Goal: Information Seeking & Learning: Learn about a topic

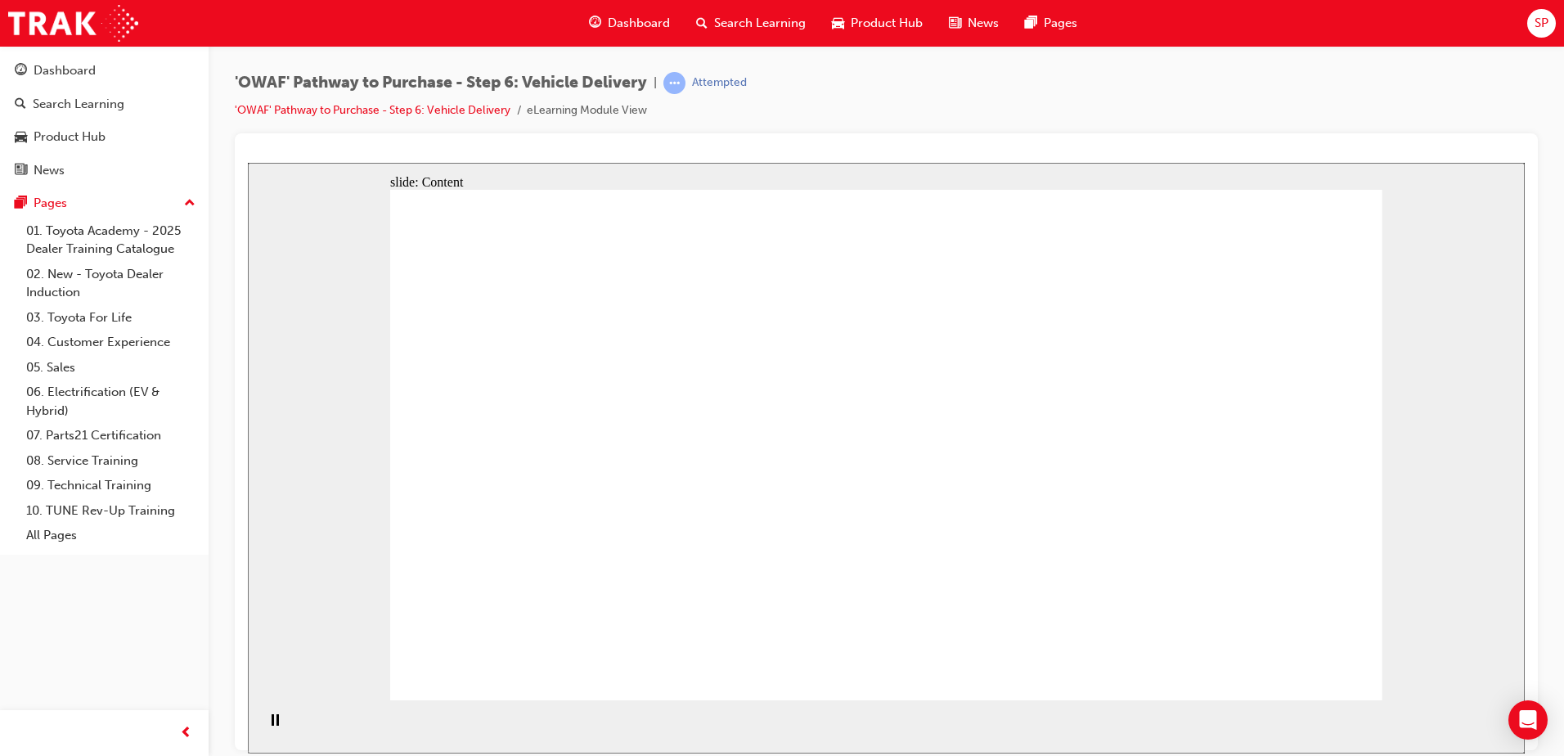
drag, startPoint x: 1162, startPoint y: 453, endPoint x: 1149, endPoint y: 476, distance: 26.4
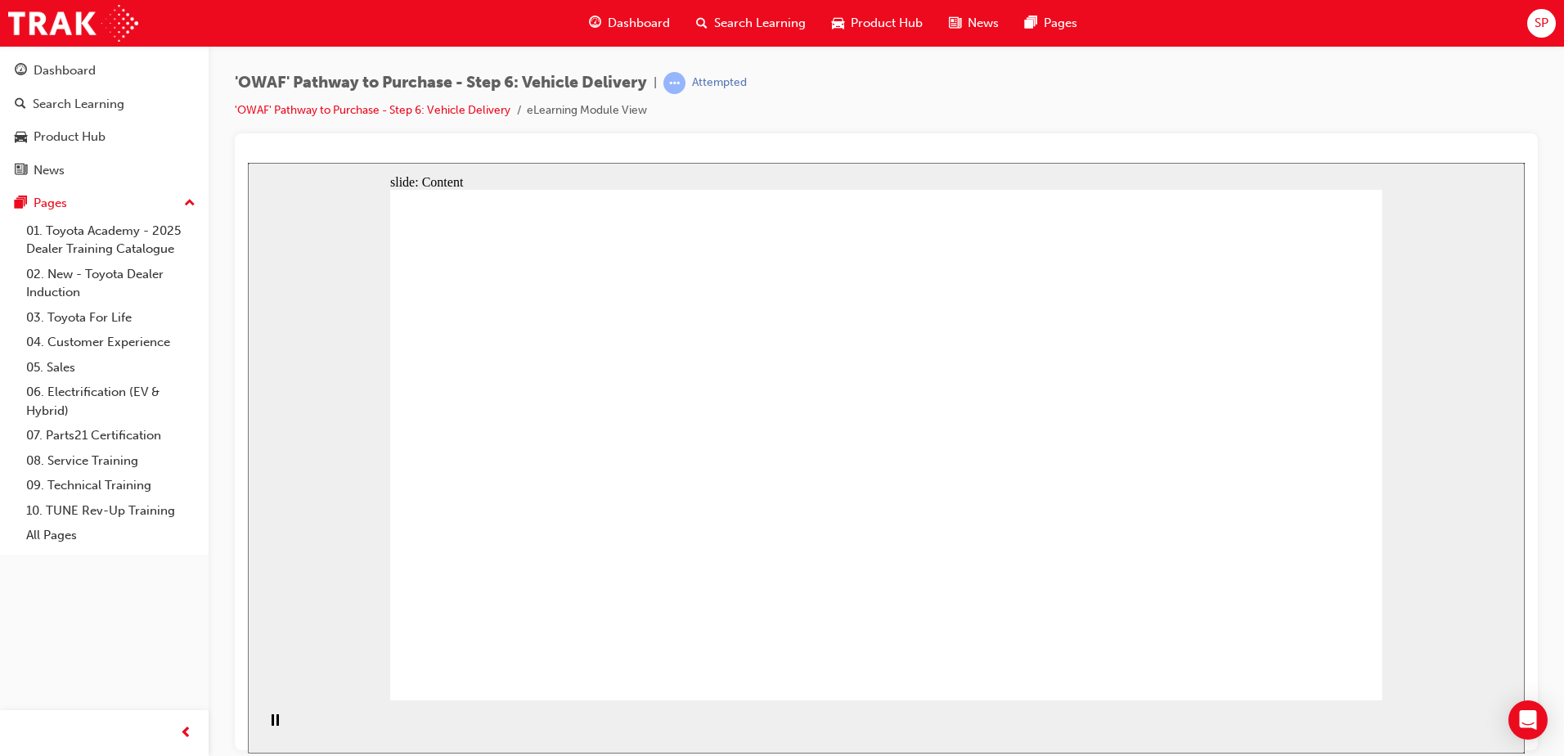
drag, startPoint x: 938, startPoint y: 590, endPoint x: 990, endPoint y: 427, distance: 170.7
drag, startPoint x: 836, startPoint y: 464, endPoint x: 822, endPoint y: 477, distance: 19.1
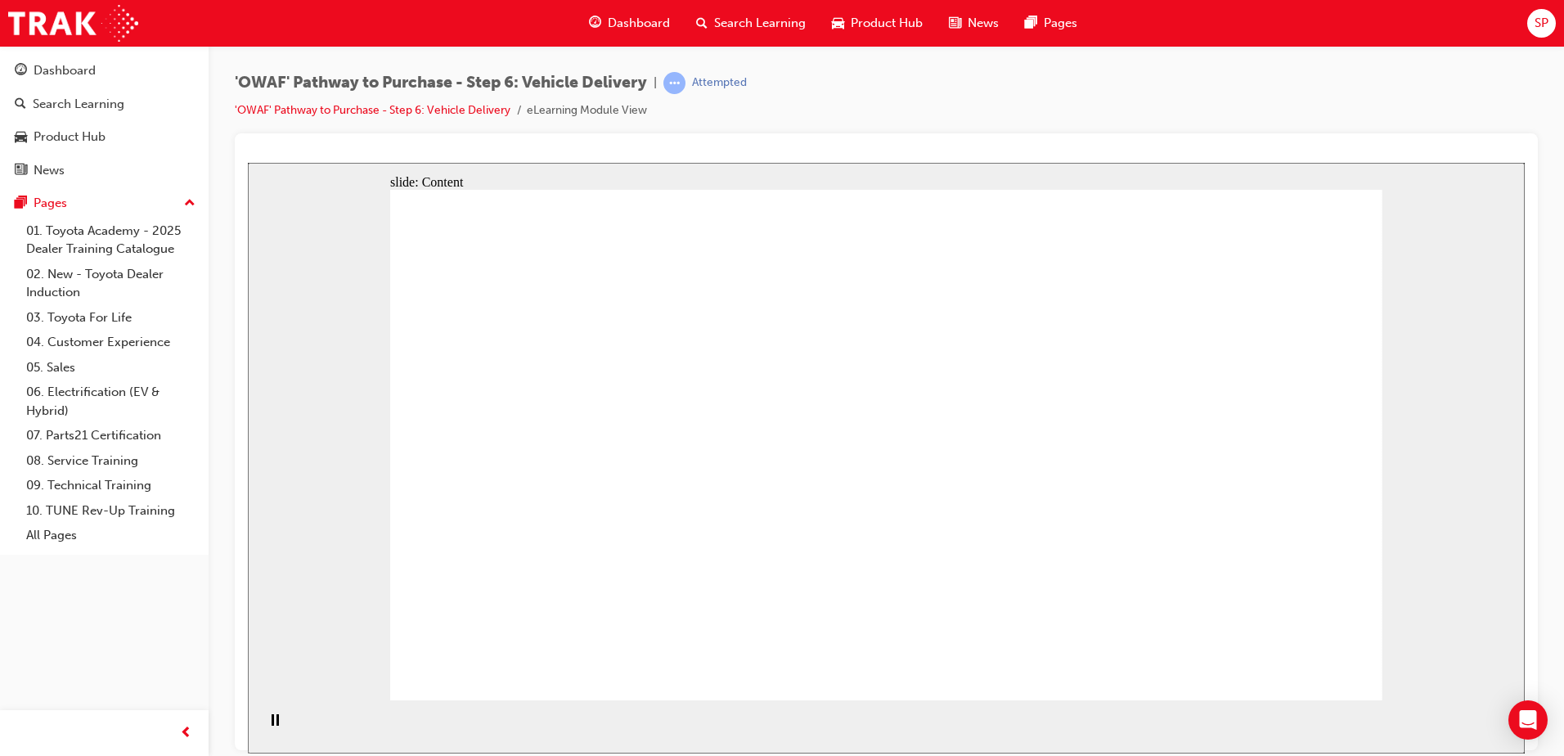
drag, startPoint x: 1030, startPoint y: 288, endPoint x: 1071, endPoint y: 299, distance: 42.5
drag, startPoint x: 1084, startPoint y: 304, endPoint x: 1148, endPoint y: 332, distance: 69.6
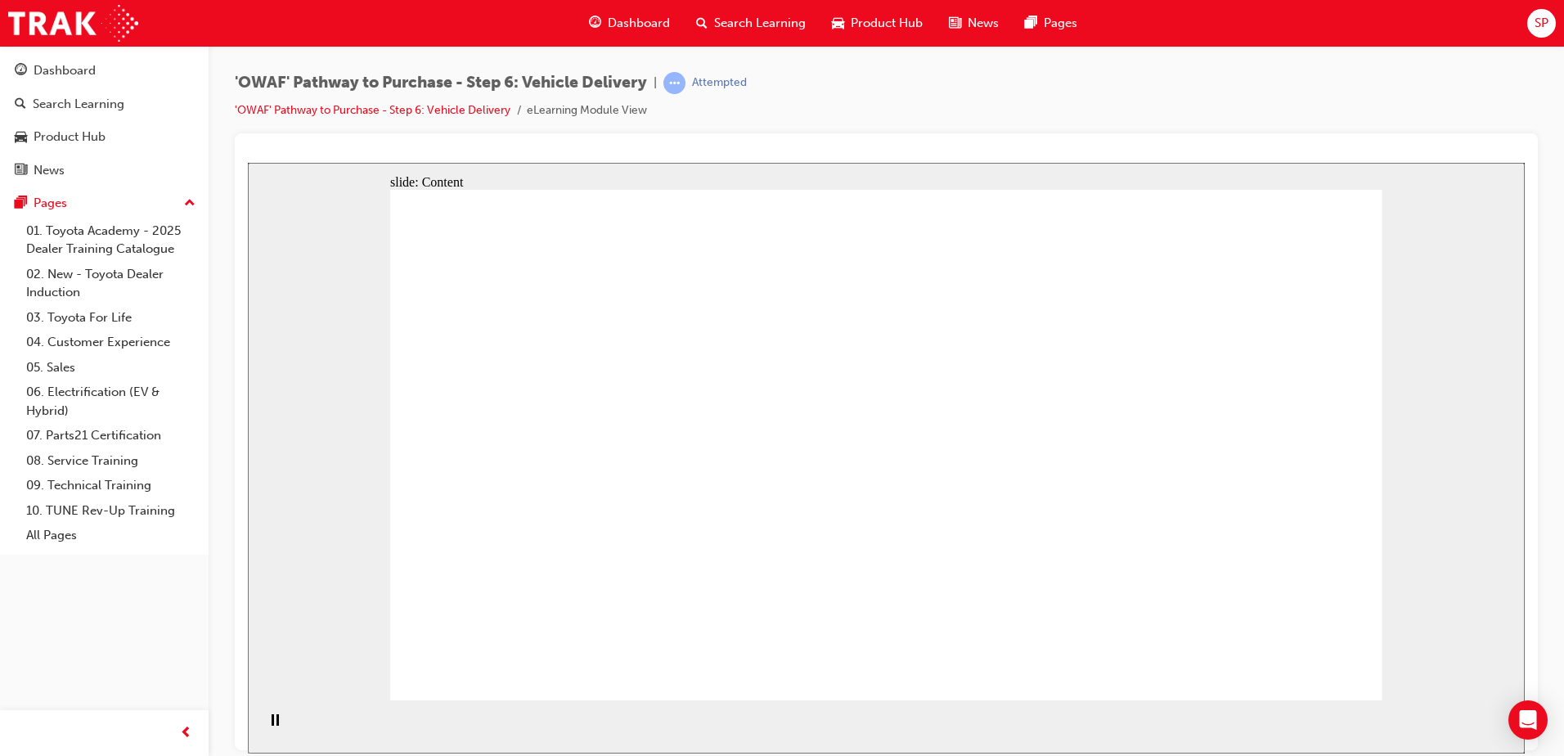
drag, startPoint x: 1161, startPoint y: 346, endPoint x: 1189, endPoint y: 393, distance: 54.3
drag, startPoint x: 1189, startPoint y: 393, endPoint x: 1251, endPoint y: 438, distance: 76.7
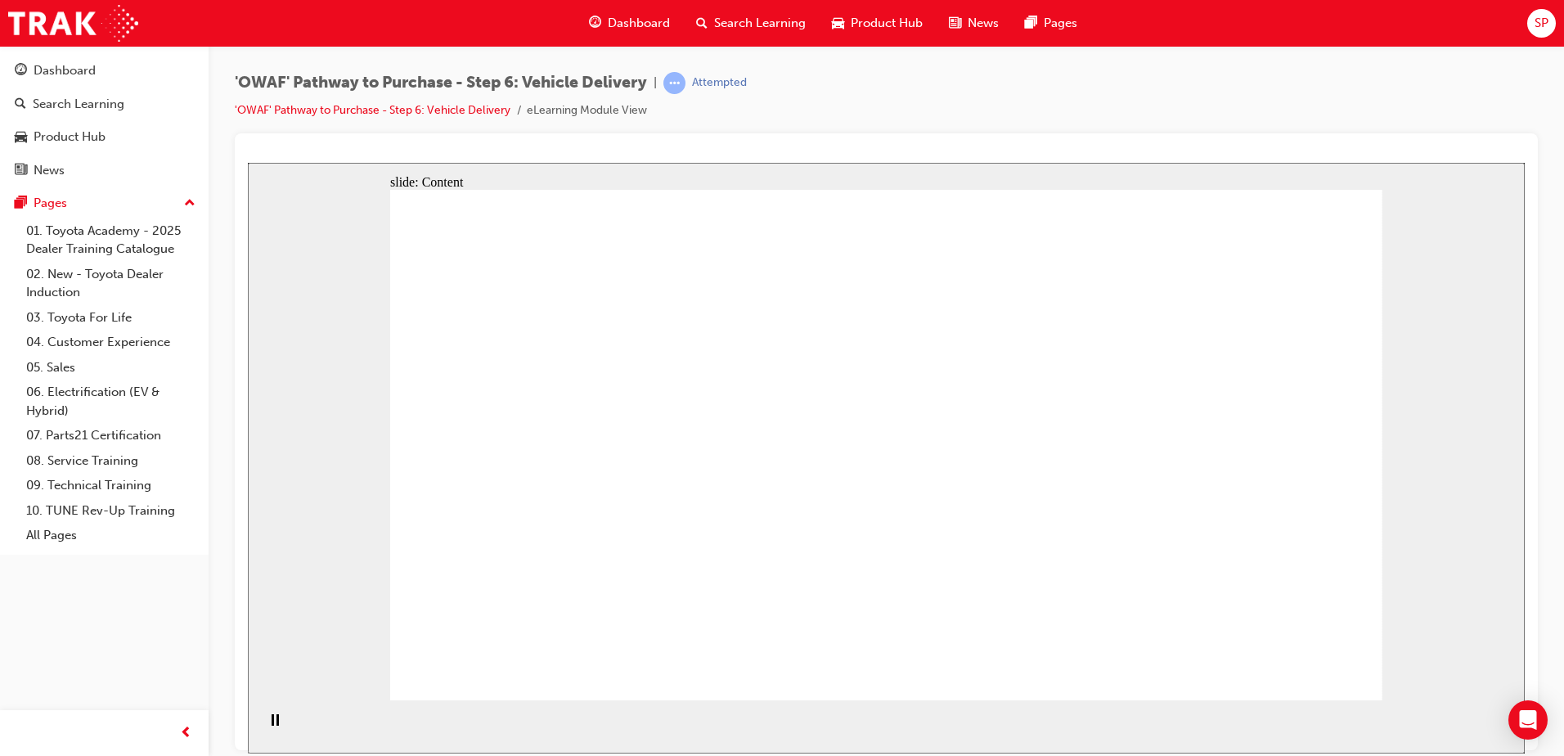
drag, startPoint x: 1308, startPoint y: 312, endPoint x: 1314, endPoint y: 332, distance: 21.5
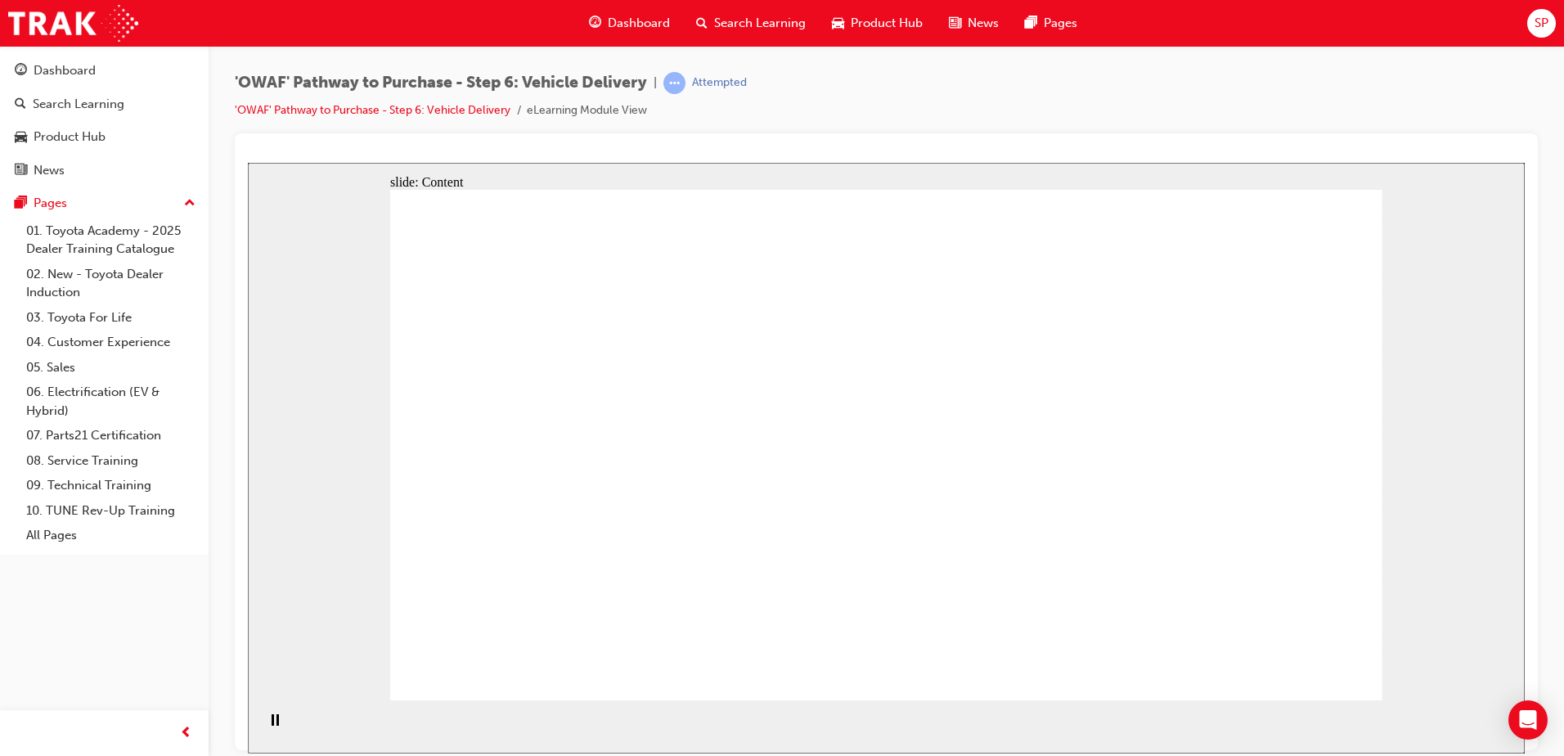
click at [373, 111] on link "'OWAF' Pathway to Purchase - Step 6: Vehicle Delivery" at bounding box center [373, 110] width 276 height 14
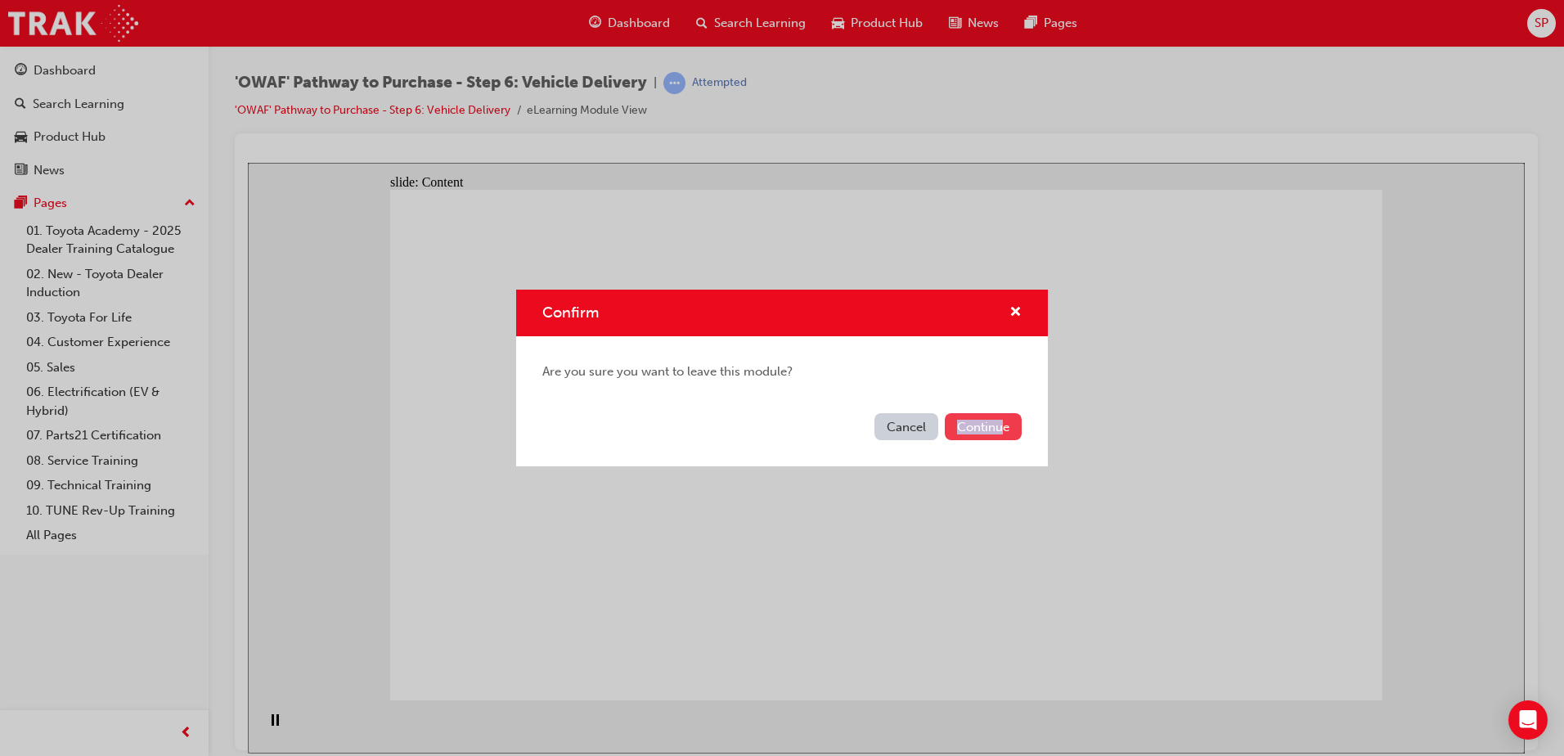
click at [1003, 416] on div "Cancel Continue" at bounding box center [782, 436] width 532 height 60
drag, startPoint x: 1003, startPoint y: 416, endPoint x: 1007, endPoint y: 424, distance: 8.4
click at [1007, 424] on button "Continue" at bounding box center [983, 426] width 77 height 27
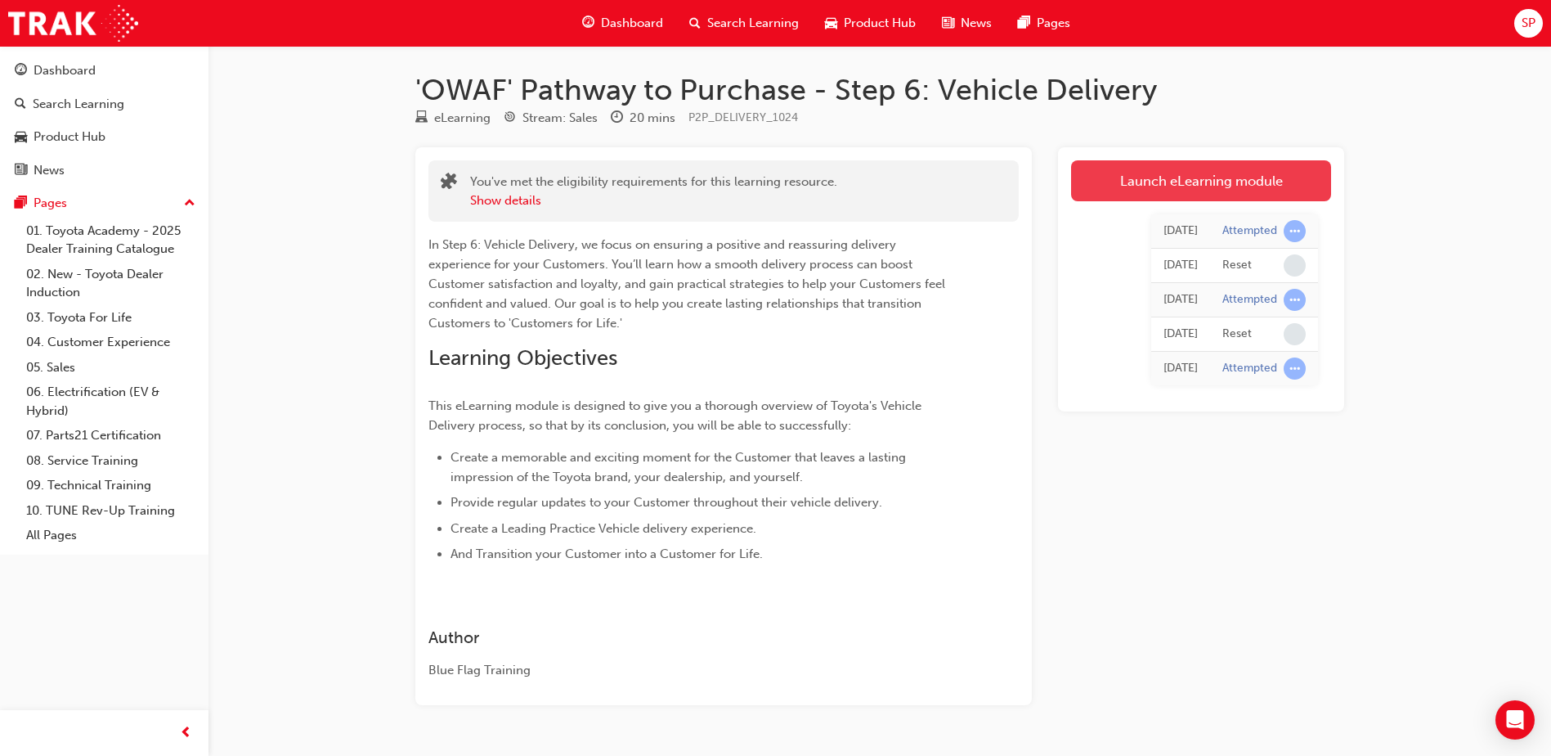
click at [1146, 183] on link "Launch eLearning module" at bounding box center [1201, 180] width 260 height 41
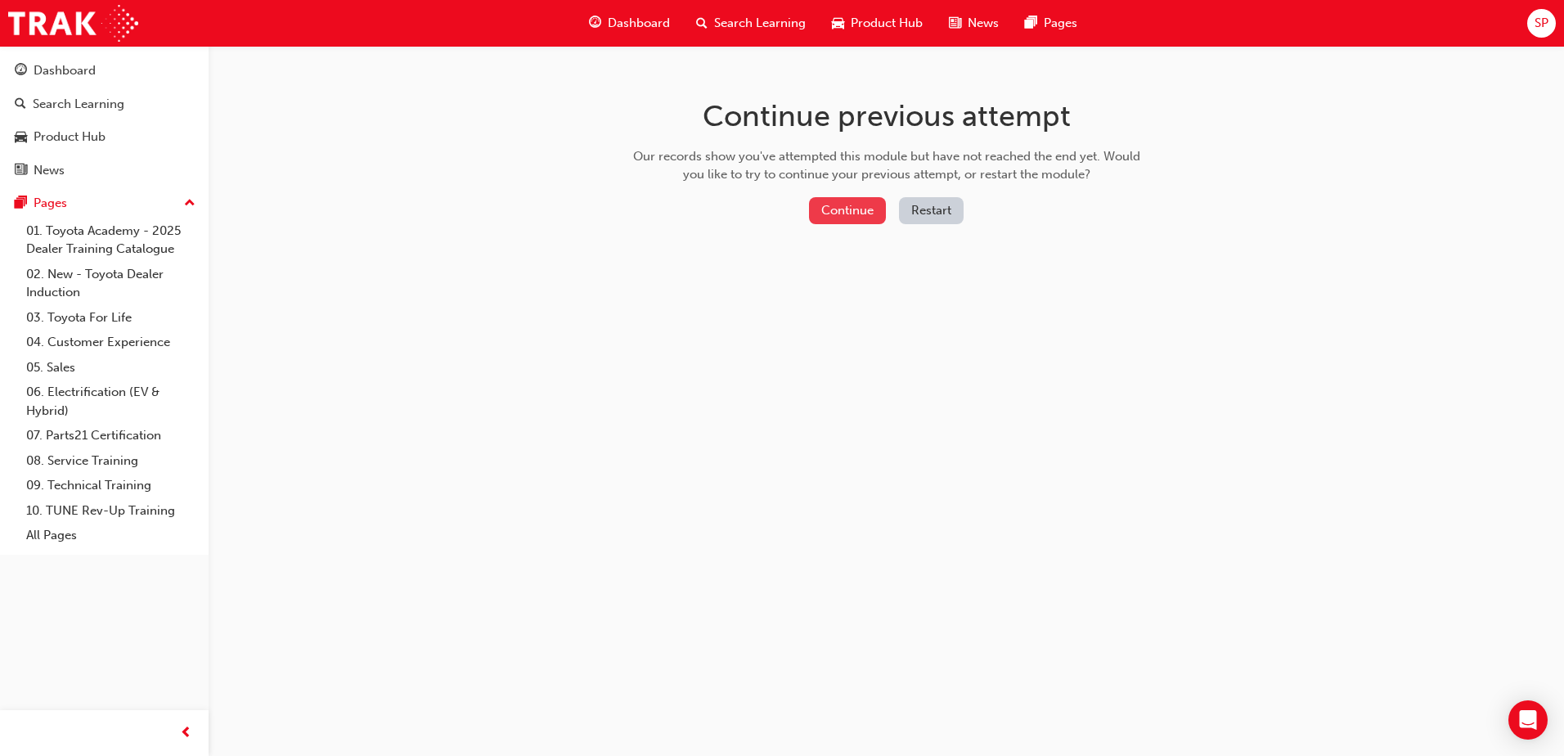
click at [809, 203] on button "Continue" at bounding box center [847, 210] width 77 height 27
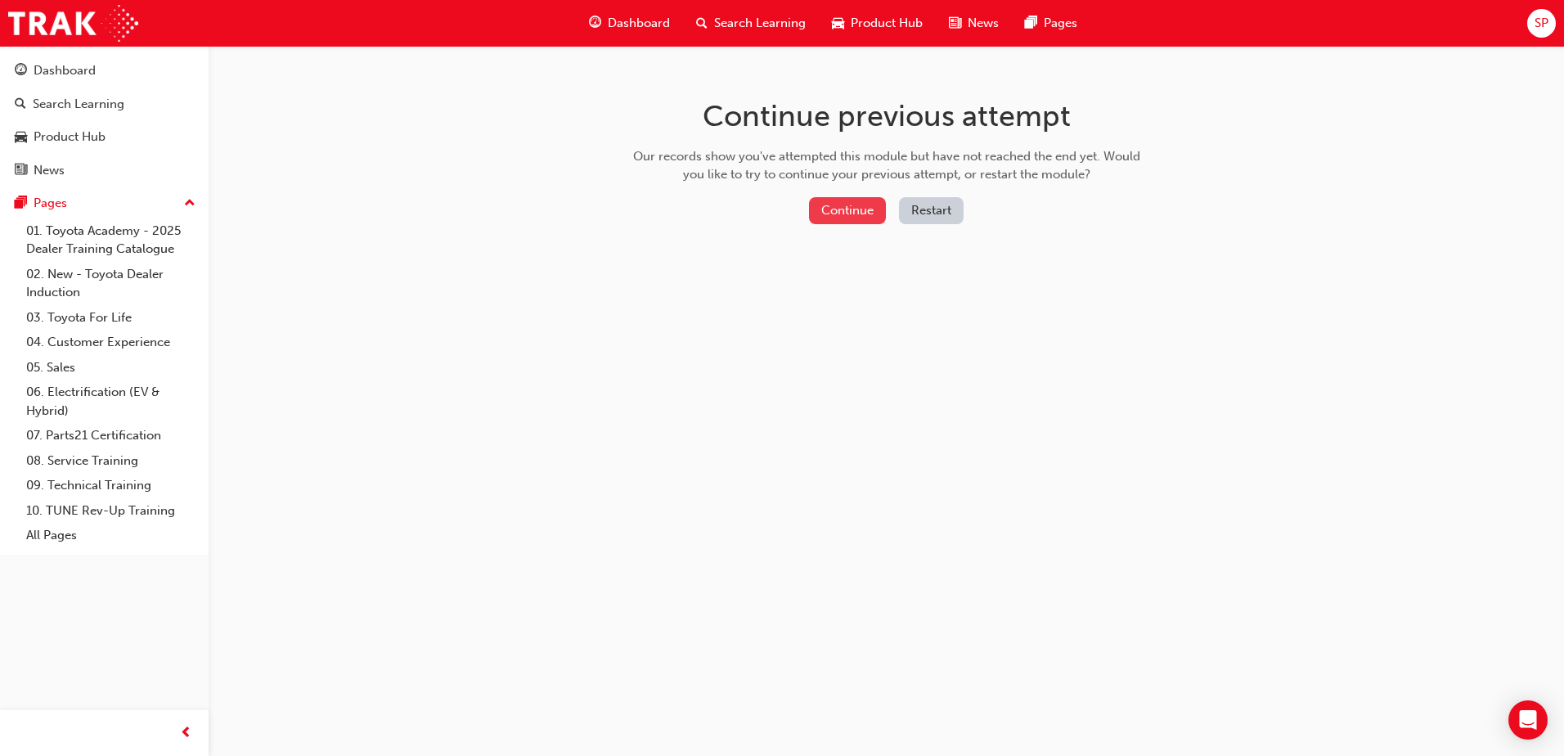
click at [841, 222] on button "Continue" at bounding box center [847, 210] width 77 height 27
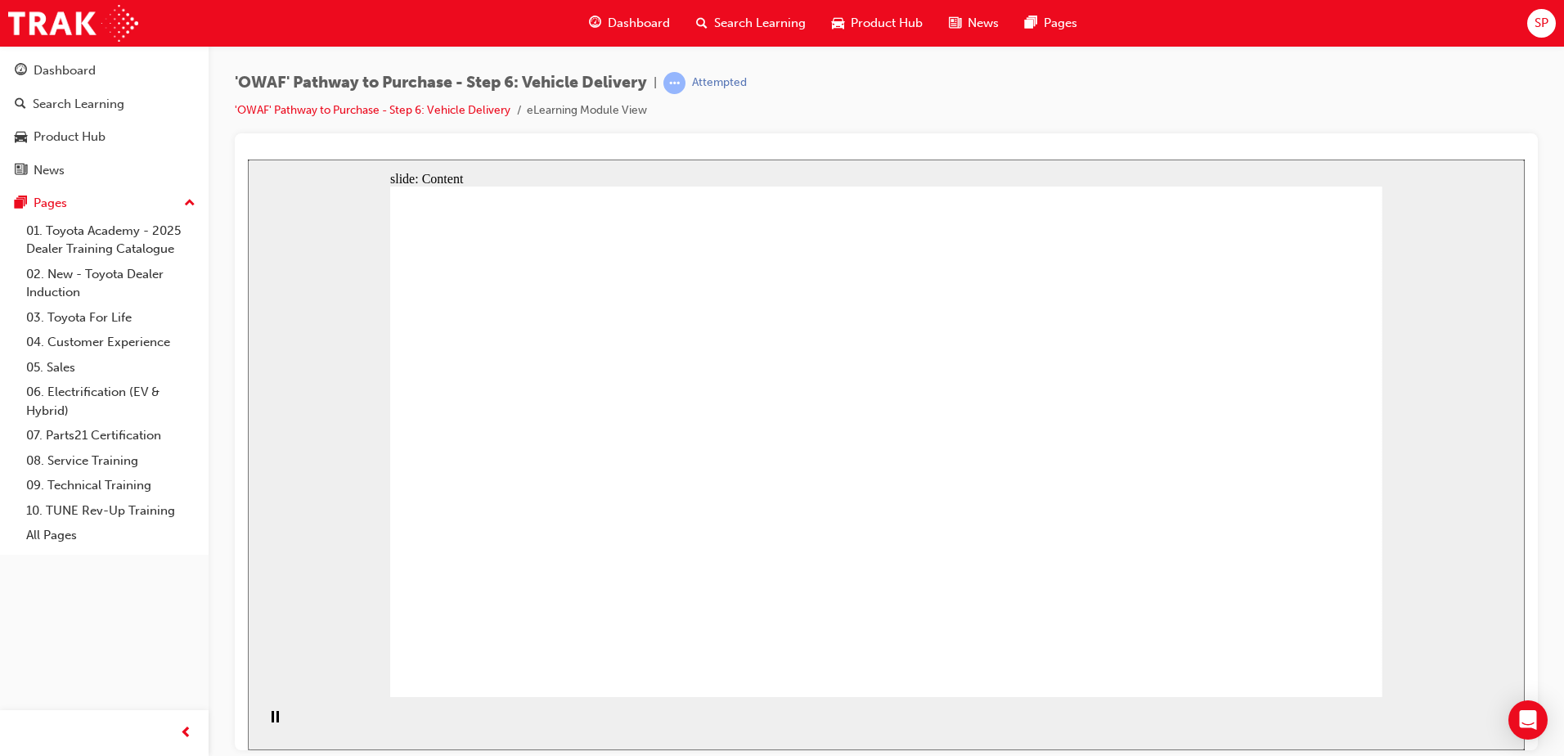
click at [272, 721] on icon "Pause (Ctrl+Alt+P)" at bounding box center [275, 715] width 7 height 11
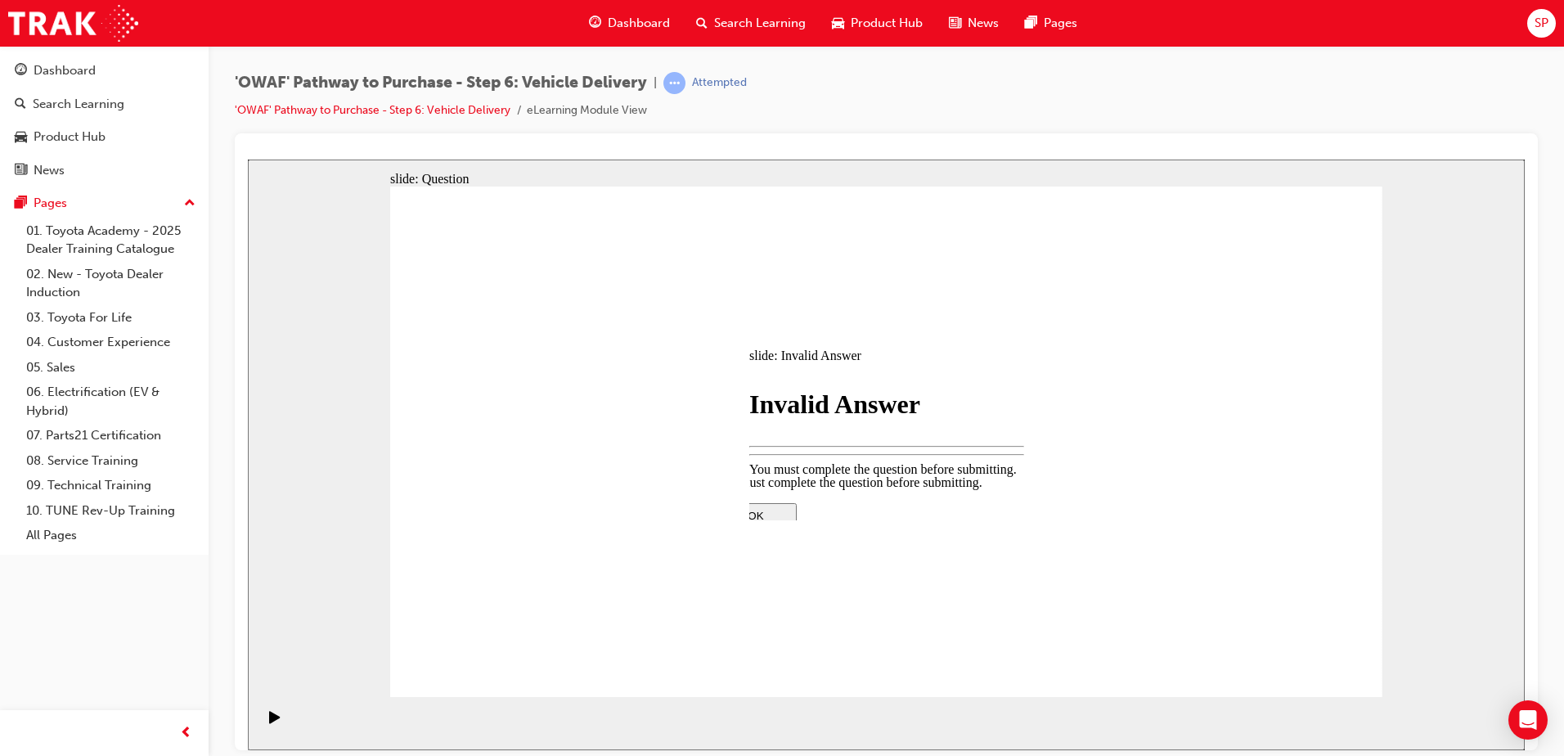
click at [864, 646] on div at bounding box center [886, 646] width 343 height 0
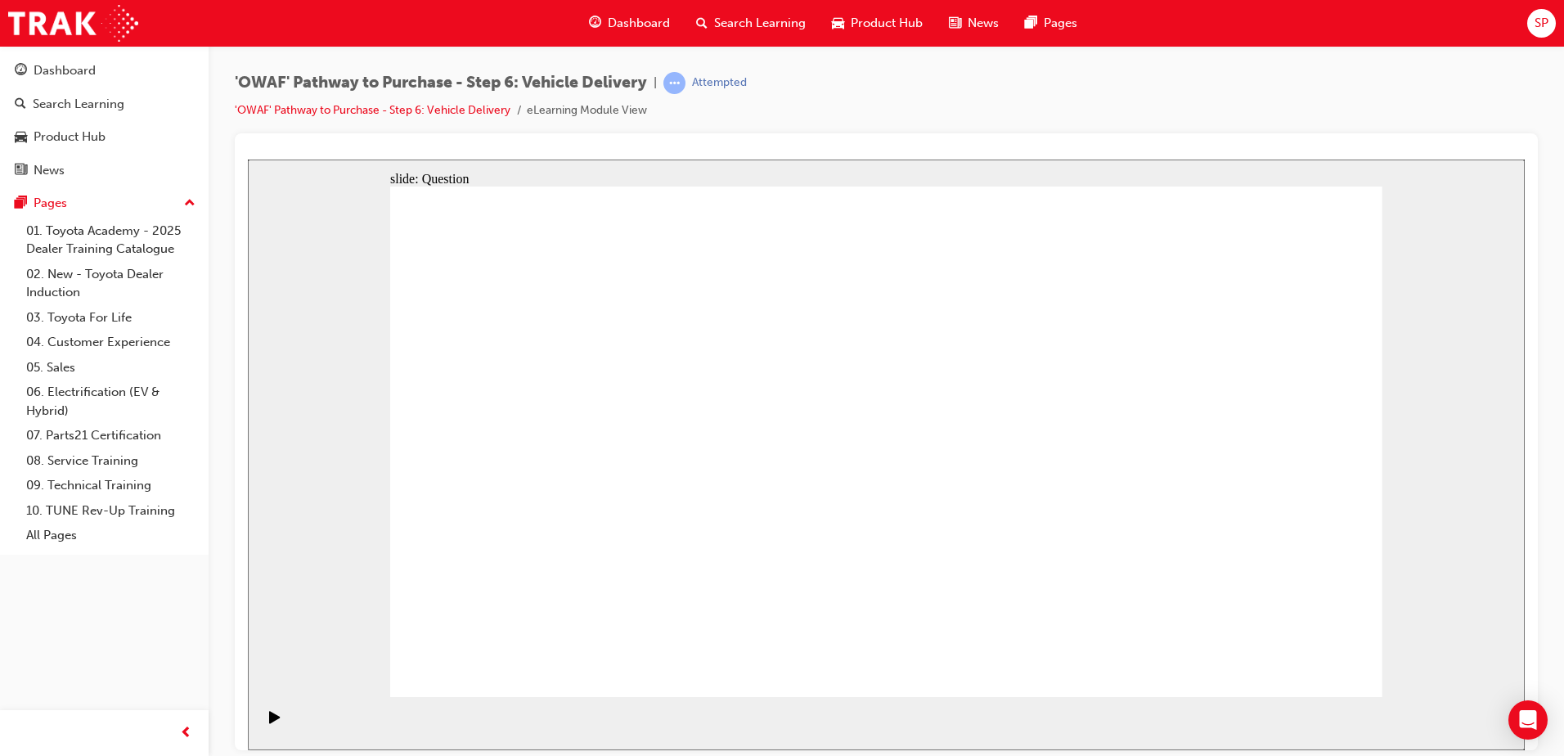
radio input "false"
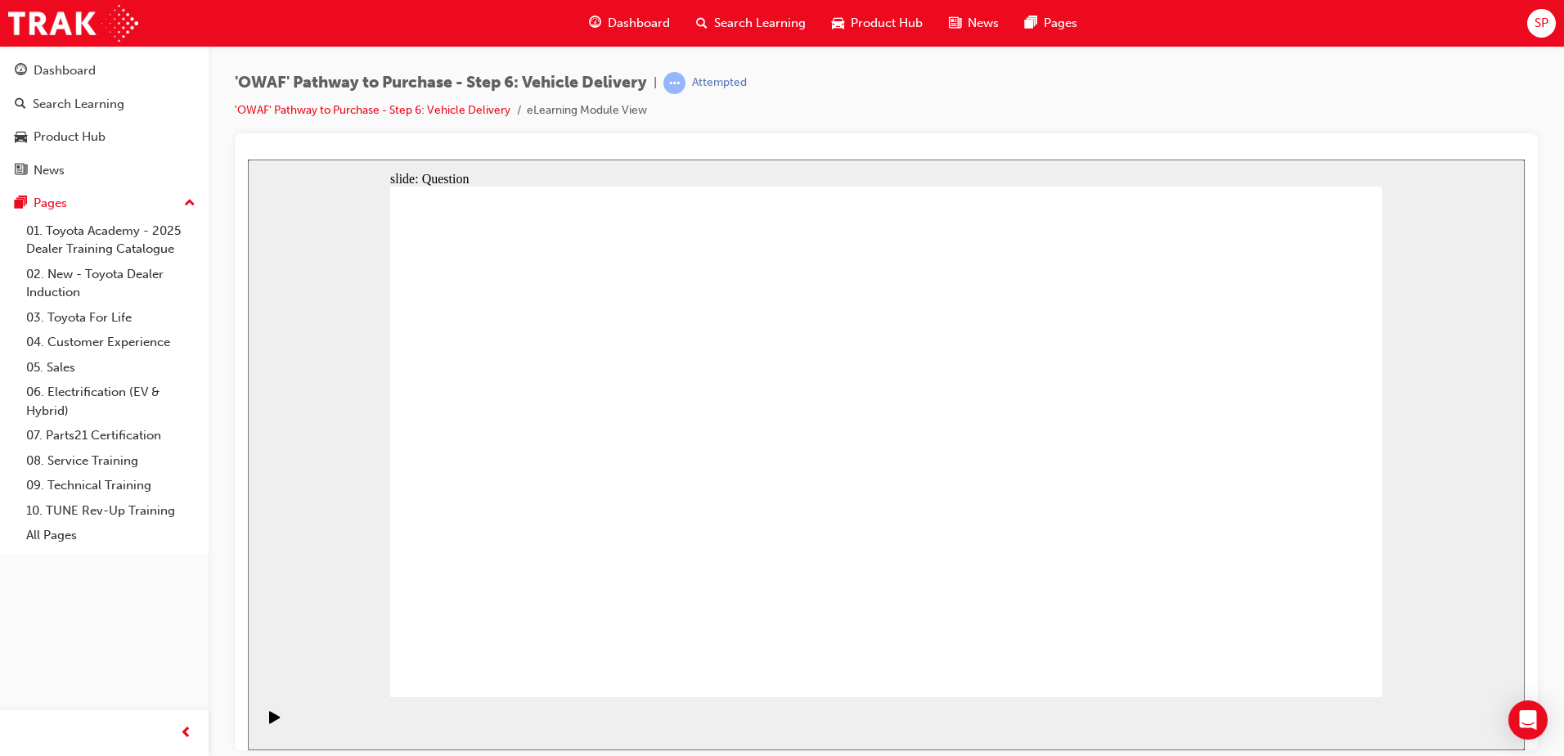
radio input "true"
drag, startPoint x: 736, startPoint y: 550, endPoint x: 773, endPoint y: 402, distance: 152.5
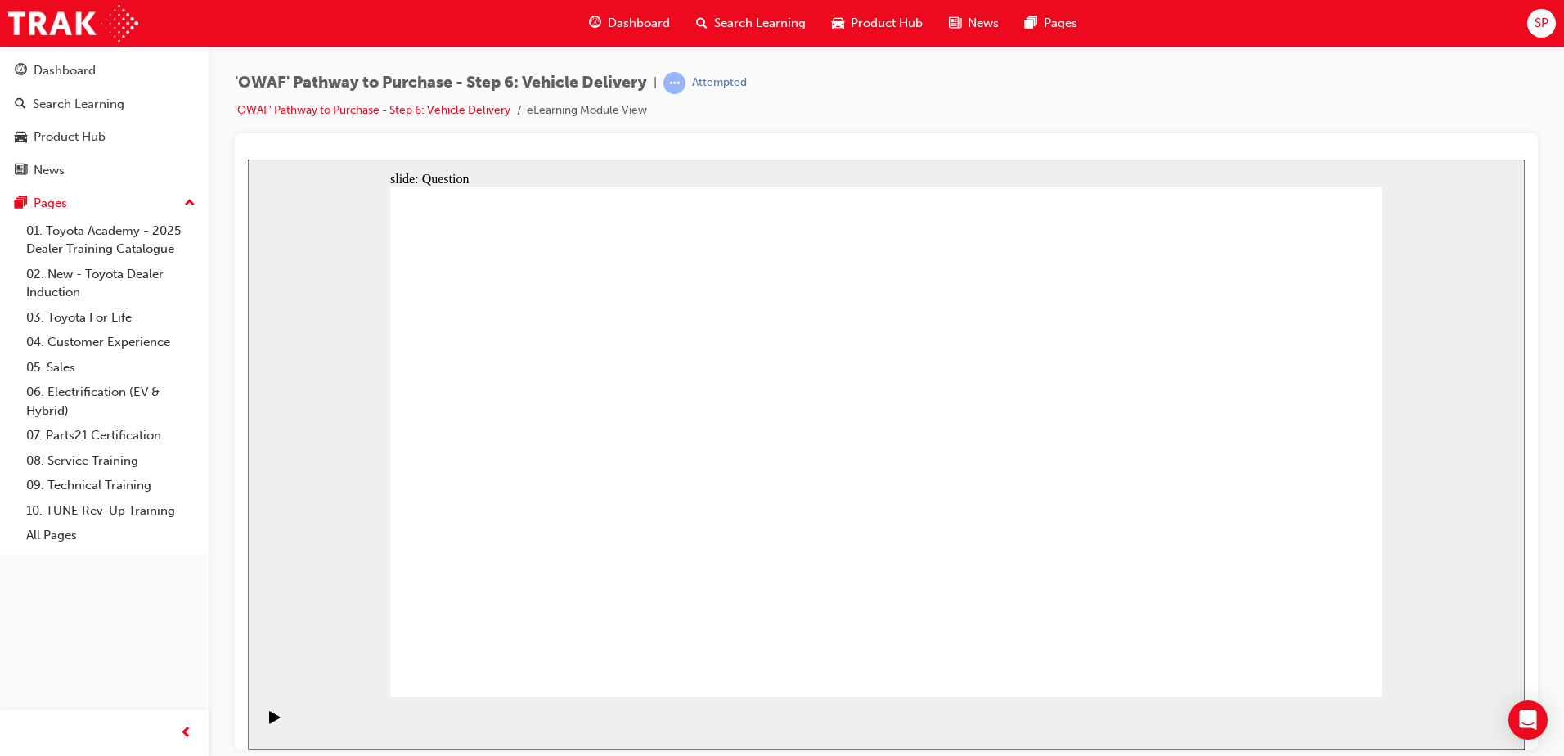
drag, startPoint x: 929, startPoint y: 557, endPoint x: 1088, endPoint y: 404, distance: 220.4
drag, startPoint x: 1088, startPoint y: 553, endPoint x: 648, endPoint y: 462, distance: 450.0
drag, startPoint x: 756, startPoint y: 403, endPoint x: 605, endPoint y: 592, distance: 242.0
drag, startPoint x: 699, startPoint y: 612, endPoint x: 824, endPoint y: 444, distance: 209.2
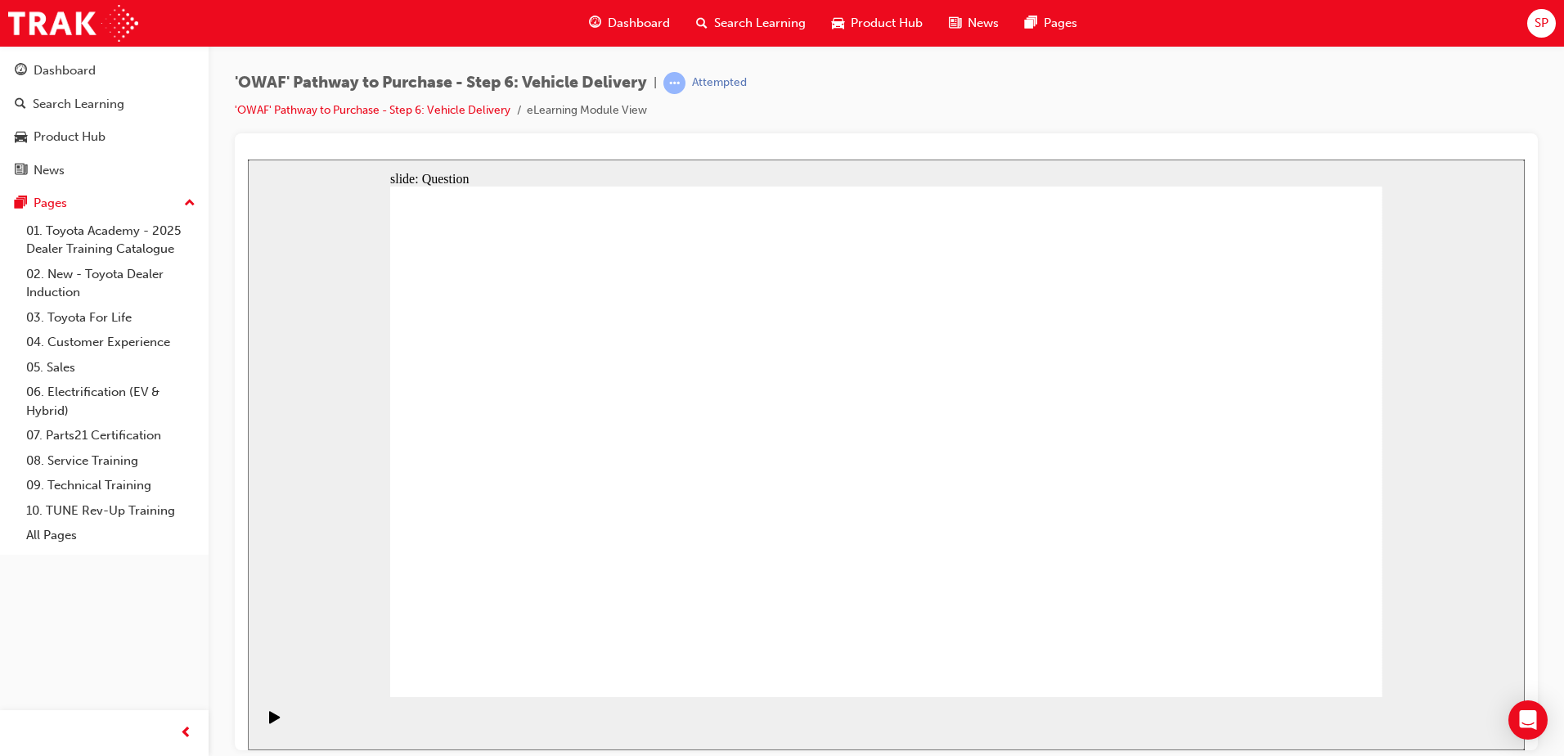
drag, startPoint x: 724, startPoint y: 397, endPoint x: 690, endPoint y: 596, distance: 201.5
drag, startPoint x: 690, startPoint y: 550, endPoint x: 750, endPoint y: 415, distance: 148.3
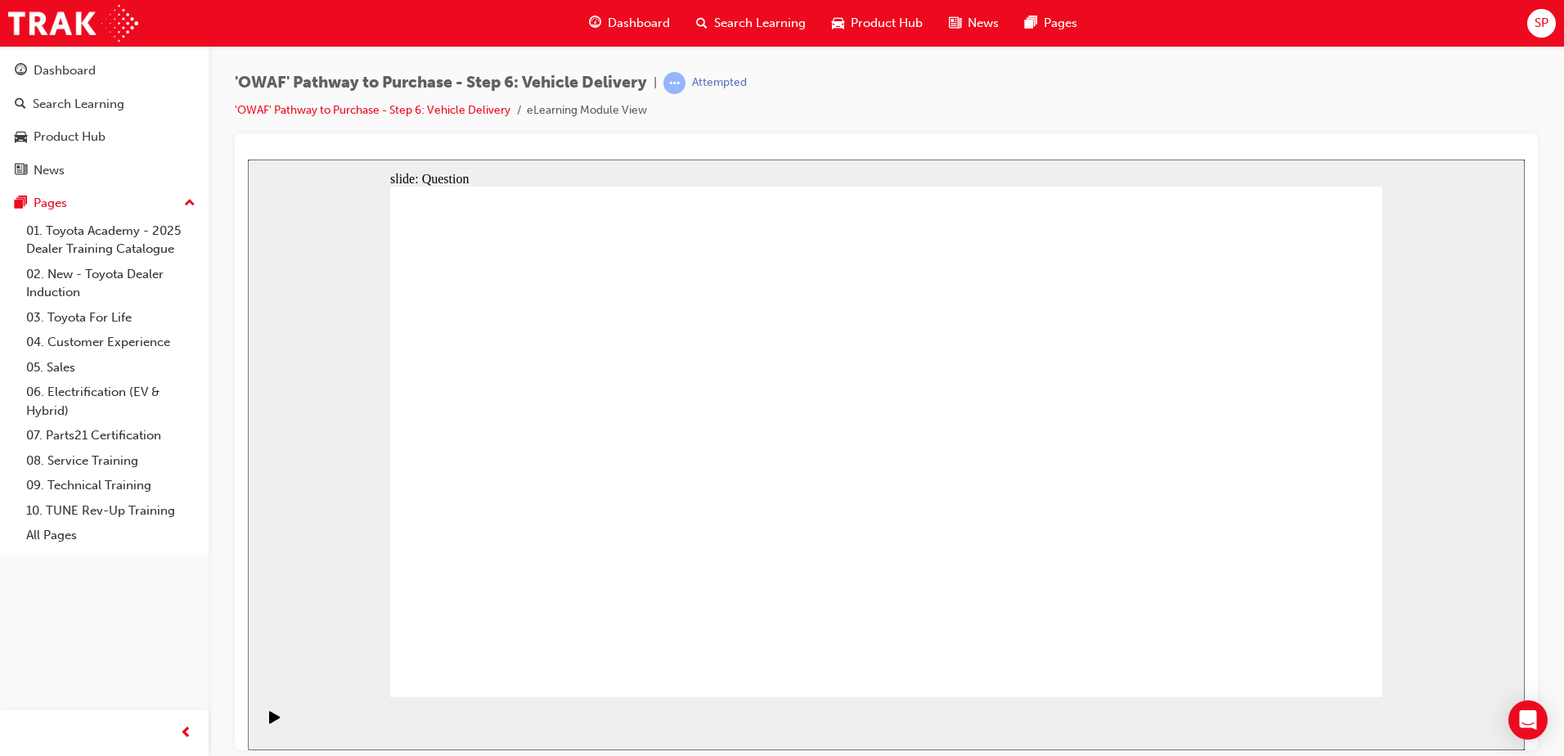
checkbox input "true"
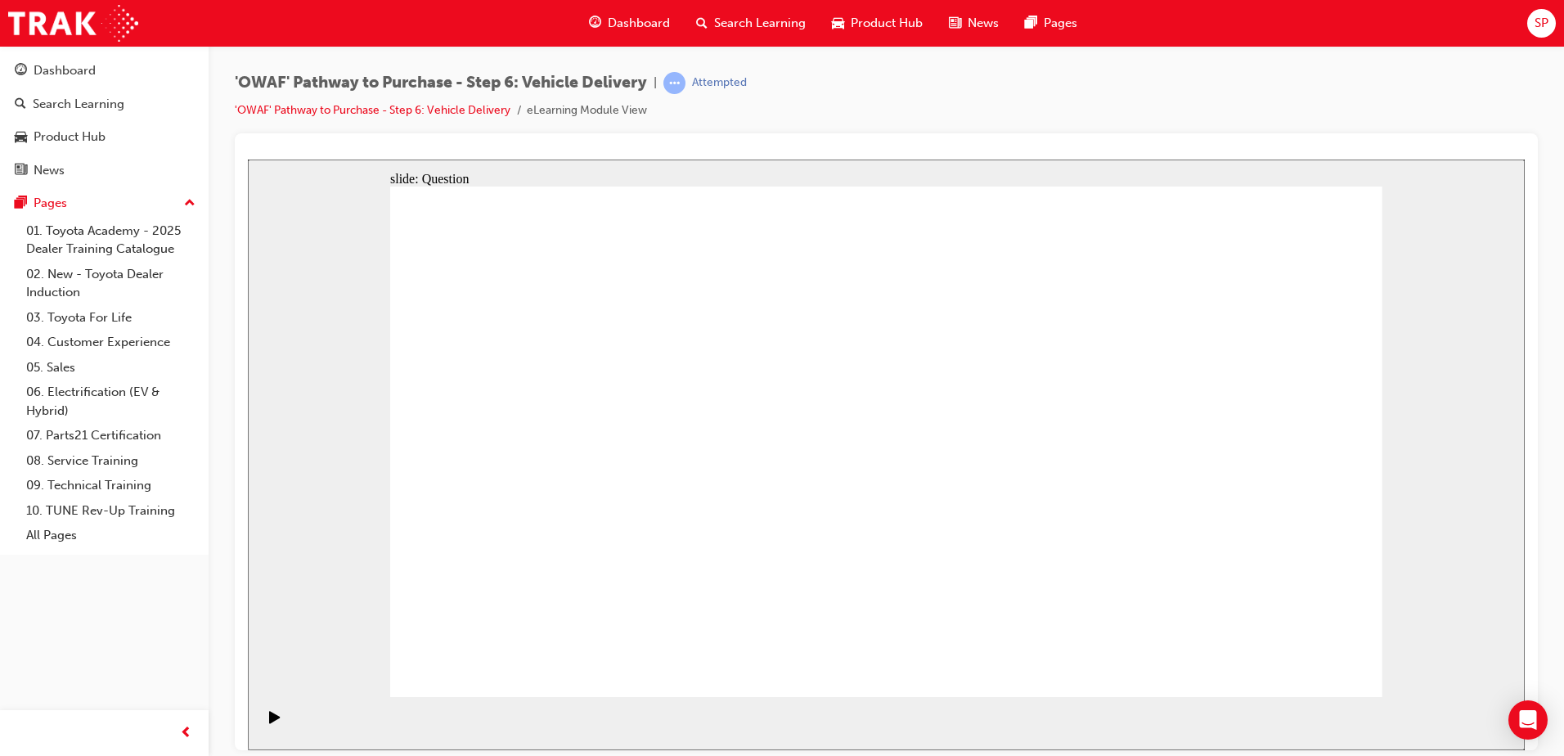
drag, startPoint x: 1068, startPoint y: 493, endPoint x: 576, endPoint y: 562, distance: 497.1
drag, startPoint x: 1225, startPoint y: 488, endPoint x: 576, endPoint y: 545, distance: 651.8
drag, startPoint x: 1211, startPoint y: 495, endPoint x: 963, endPoint y: 583, distance: 263.8
drag, startPoint x: 1245, startPoint y: 499, endPoint x: 629, endPoint y: 559, distance: 619.6
drag, startPoint x: 1189, startPoint y: 484, endPoint x: 673, endPoint y: 549, distance: 520.0
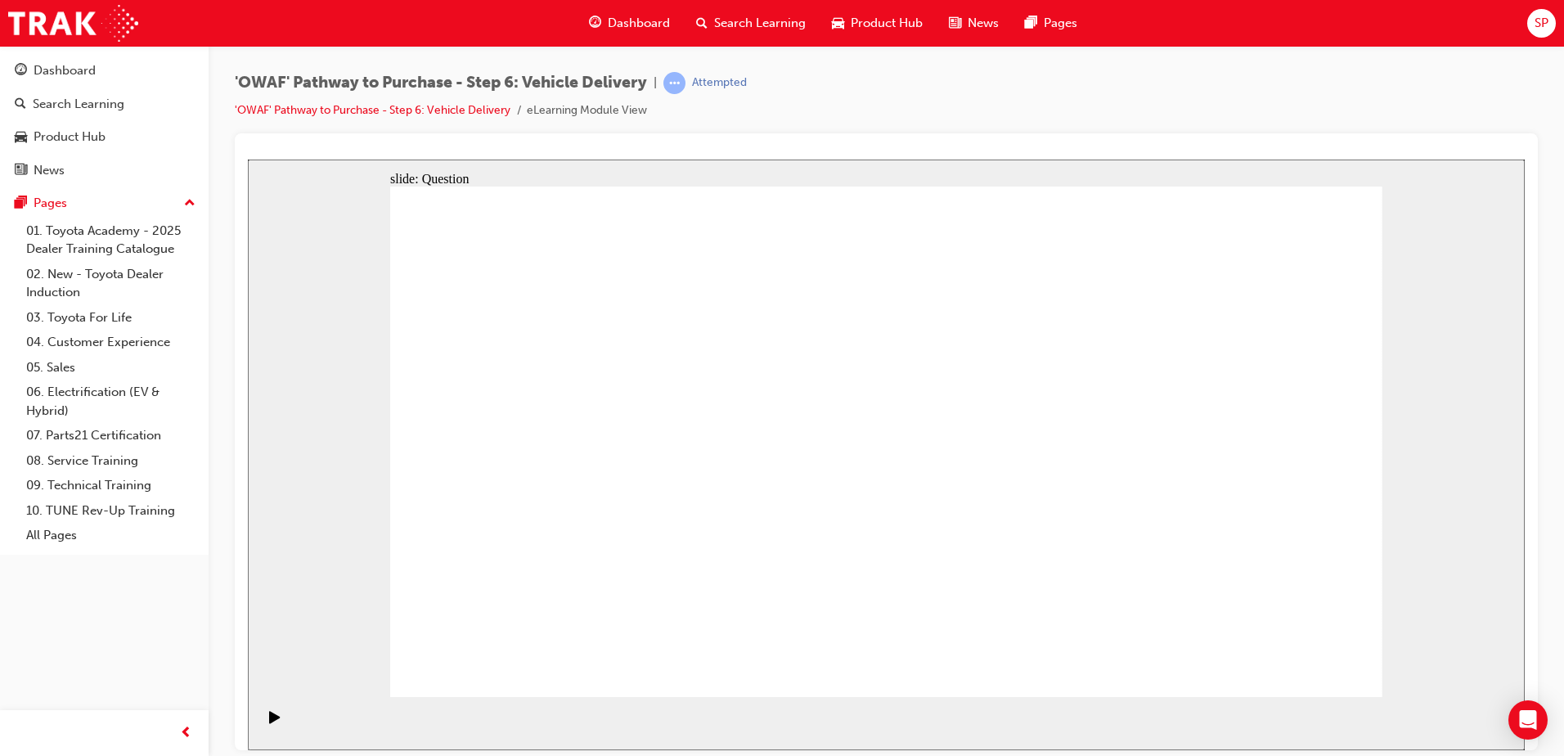
drag, startPoint x: 1256, startPoint y: 514, endPoint x: 1004, endPoint y: 605, distance: 268.0
drag, startPoint x: 1240, startPoint y: 499, endPoint x: 617, endPoint y: 568, distance: 626.1
drag, startPoint x: 1169, startPoint y: 474, endPoint x: 590, endPoint y: 594, distance: 591.2
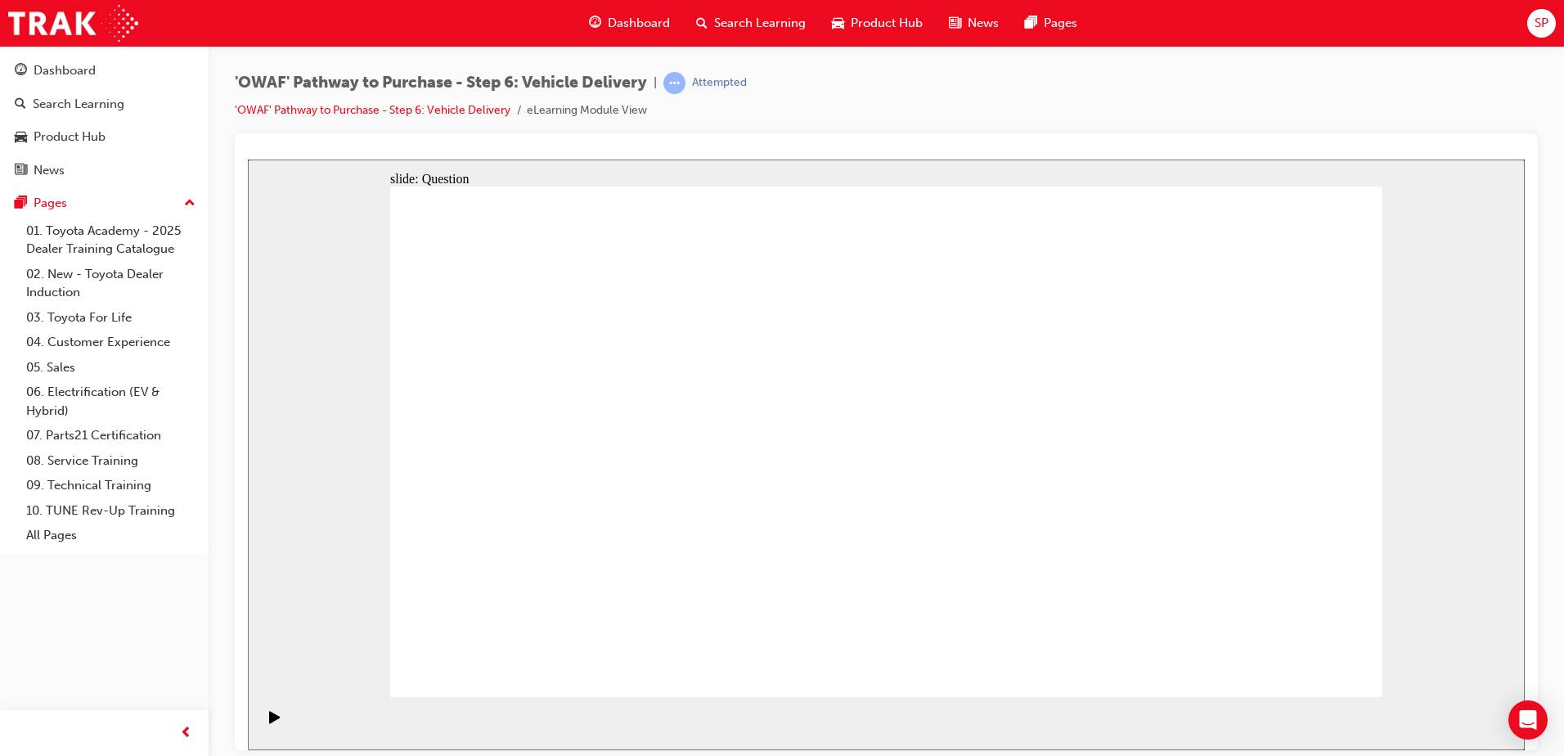
radio input "true"
